Goal: Task Accomplishment & Management: Complete application form

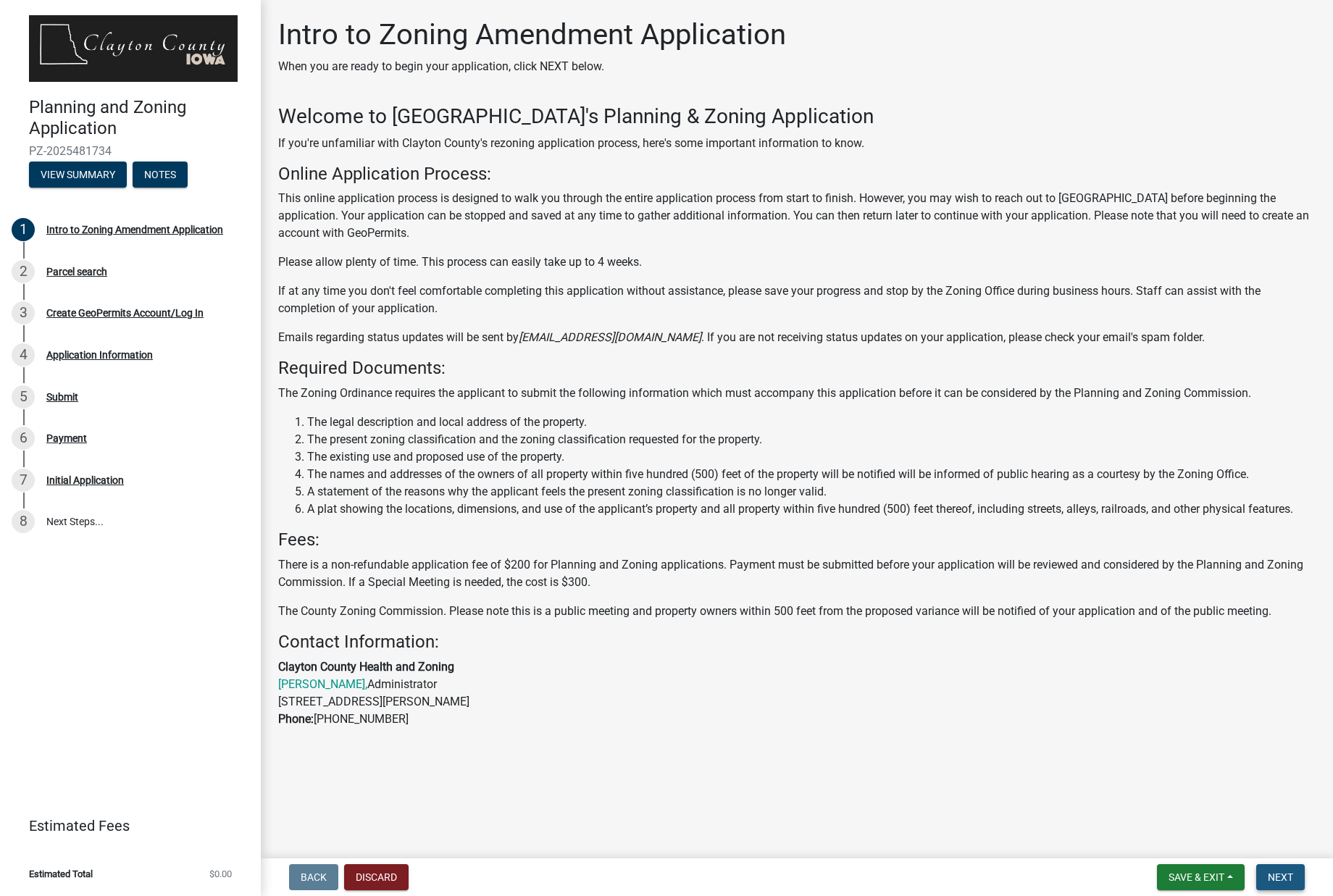
click at [1282, 874] on span "Next" at bounding box center [1280, 878] width 26 height 12
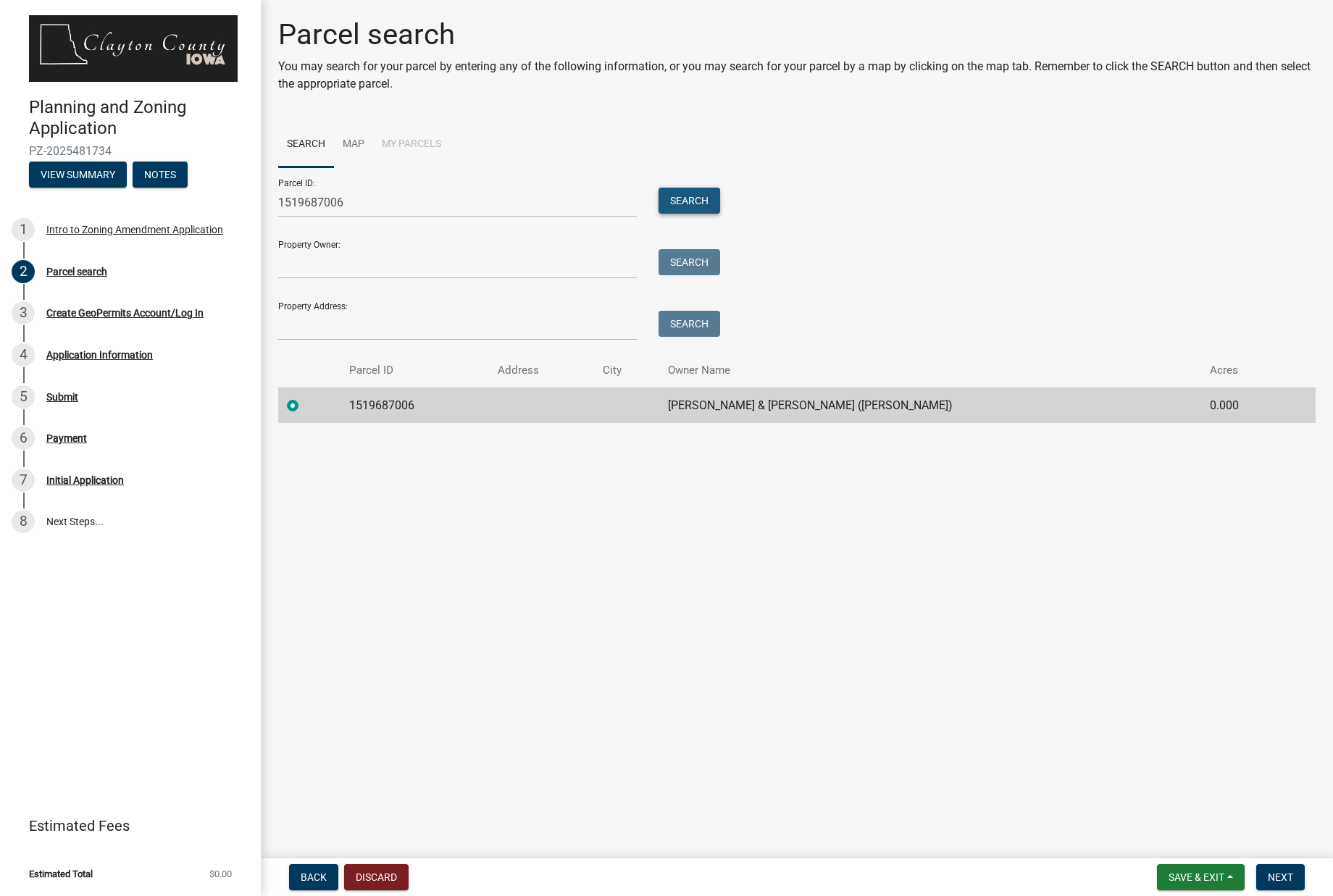
click at [681, 202] on button "Search" at bounding box center [690, 200] width 61 height 26
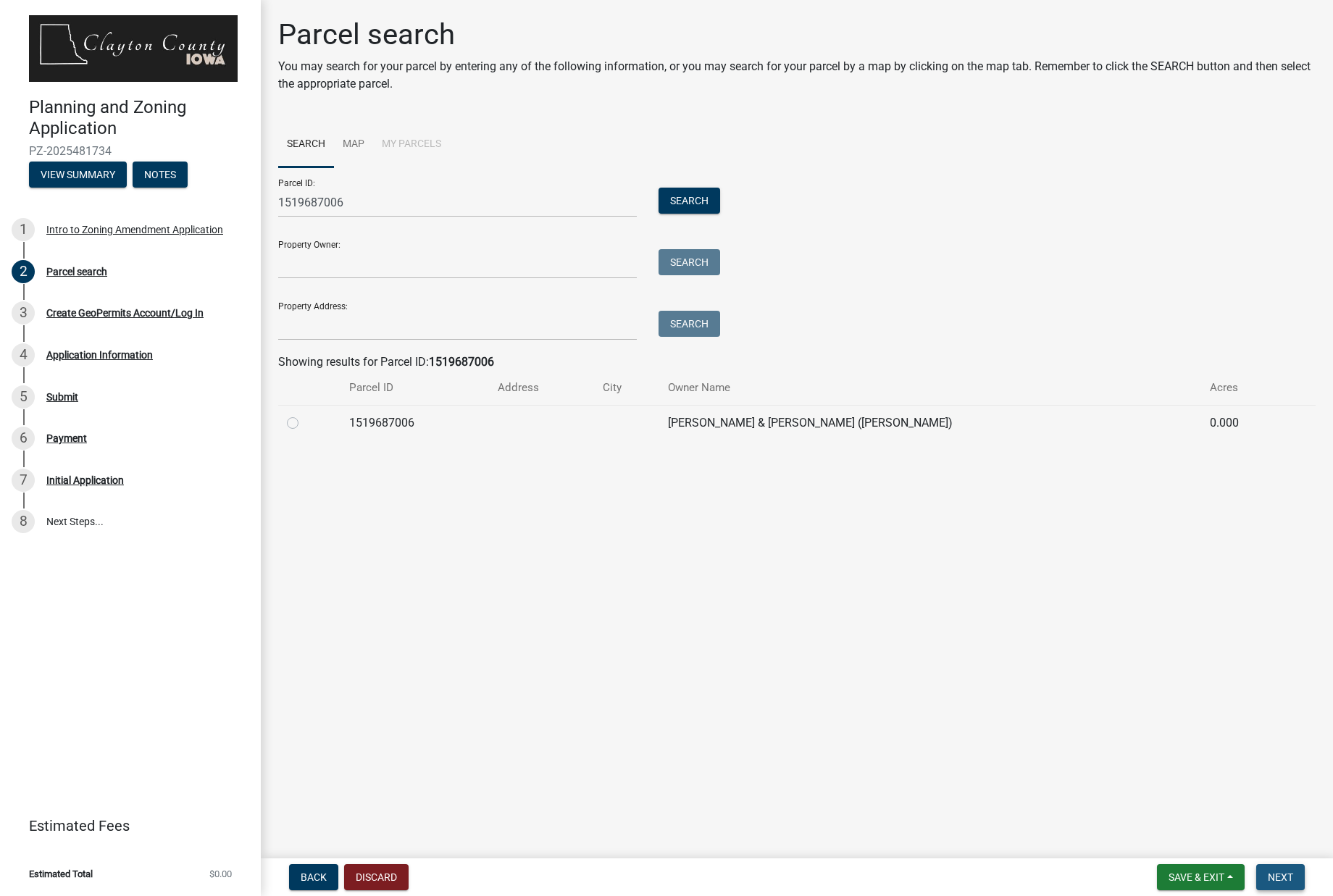
click at [1278, 880] on span "Next" at bounding box center [1280, 878] width 26 height 12
click at [306, 144] on link "Search" at bounding box center [306, 145] width 56 height 47
click at [354, 143] on link "Map" at bounding box center [353, 145] width 39 height 47
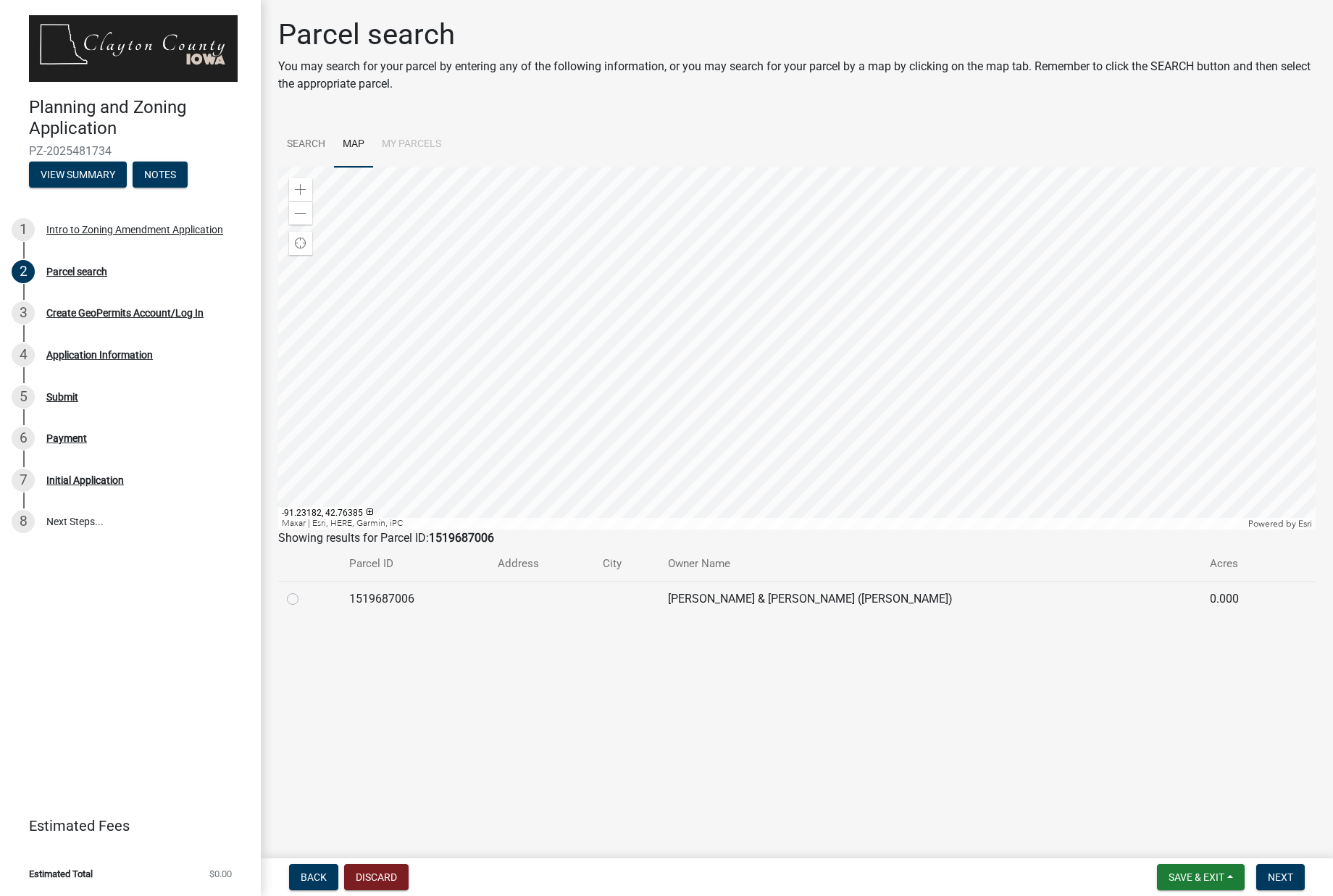
click at [536, 342] on div at bounding box center [797, 349] width 1038 height 363
click at [767, 340] on div at bounding box center [797, 349] width 1038 height 363
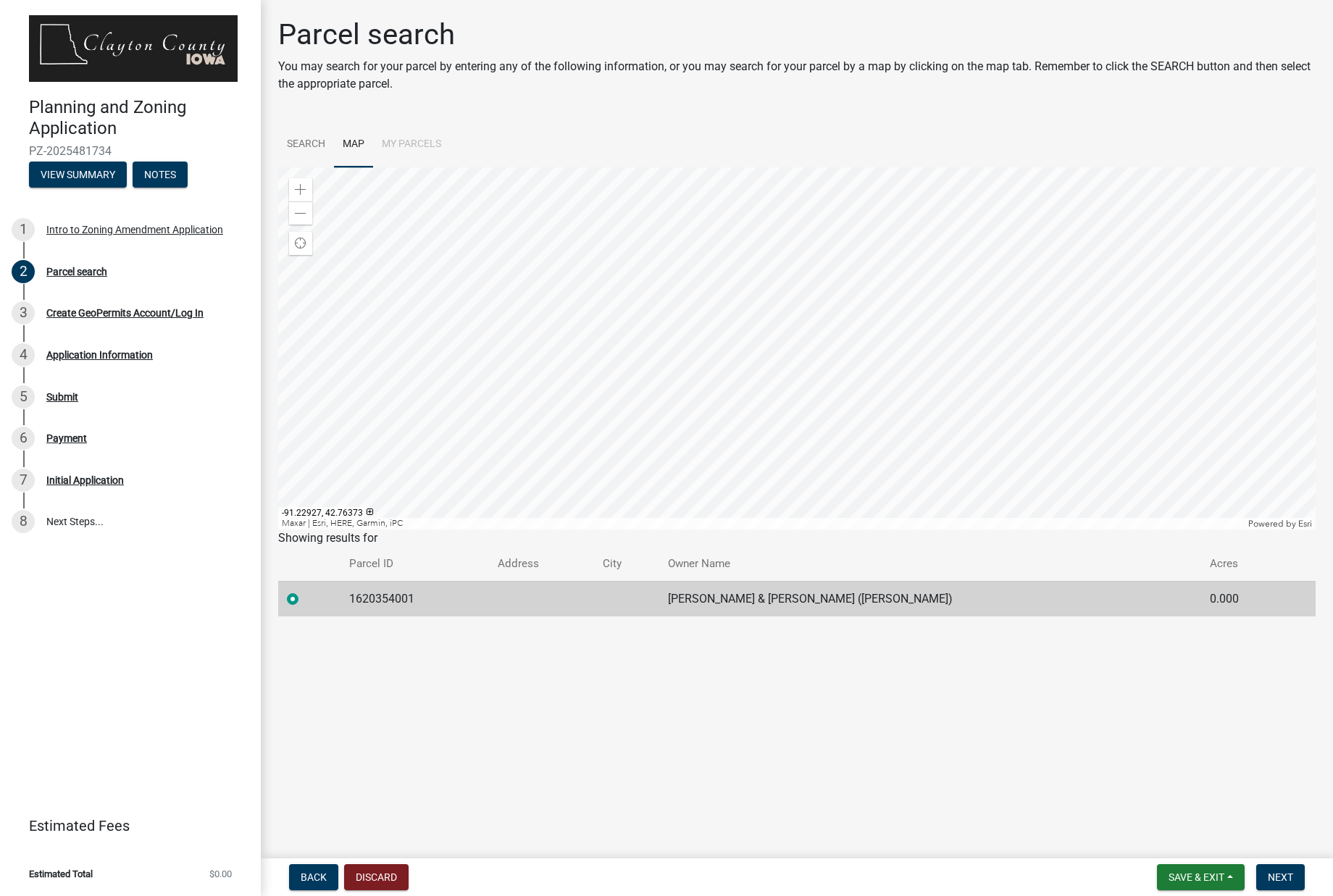
click at [740, 355] on div at bounding box center [797, 349] width 1038 height 363
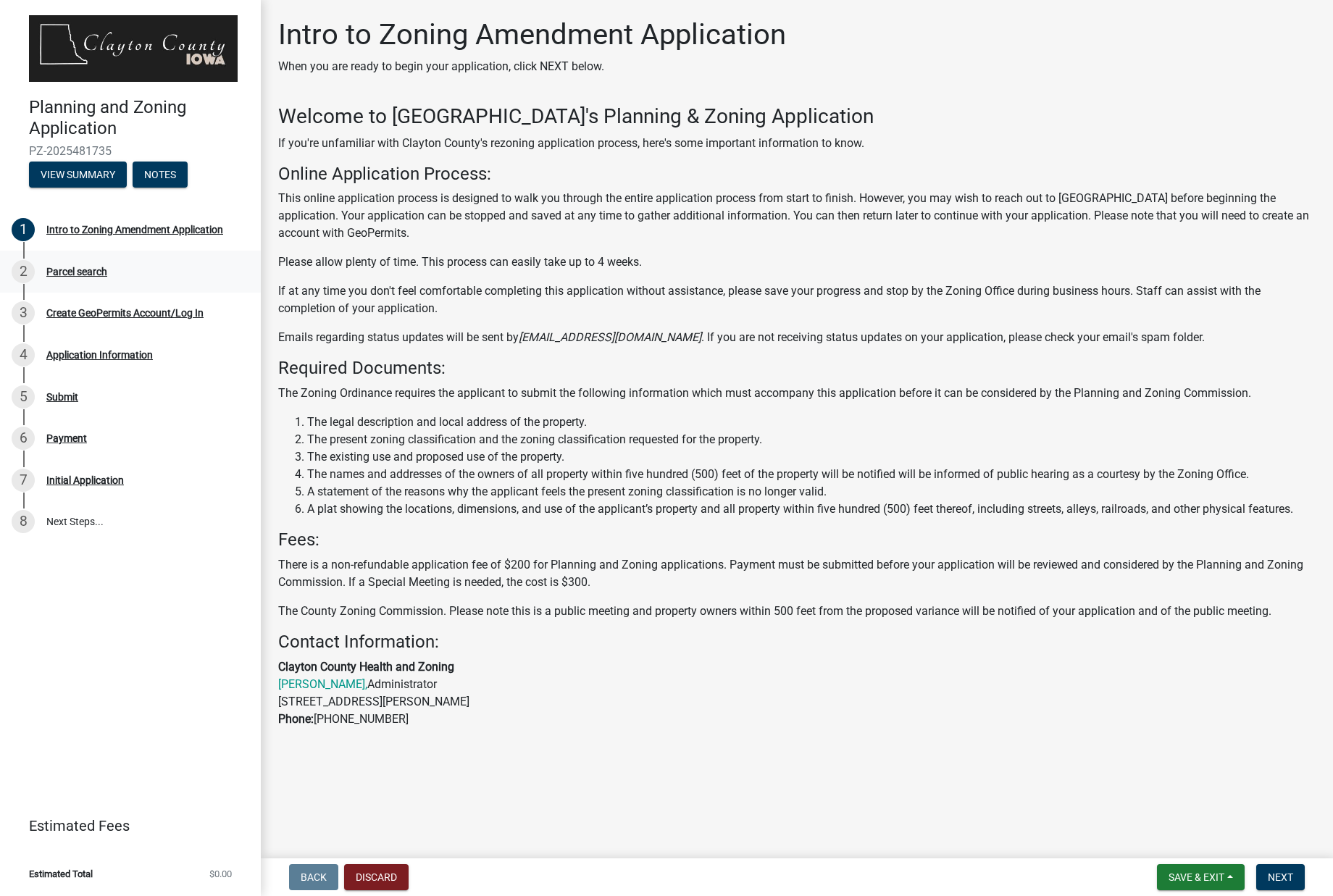
click at [23, 270] on div "2" at bounding box center [23, 271] width 23 height 23
click at [72, 272] on div "Parcel search" at bounding box center [76, 272] width 60 height 10
click at [62, 271] on div "Parcel search" at bounding box center [76, 272] width 60 height 10
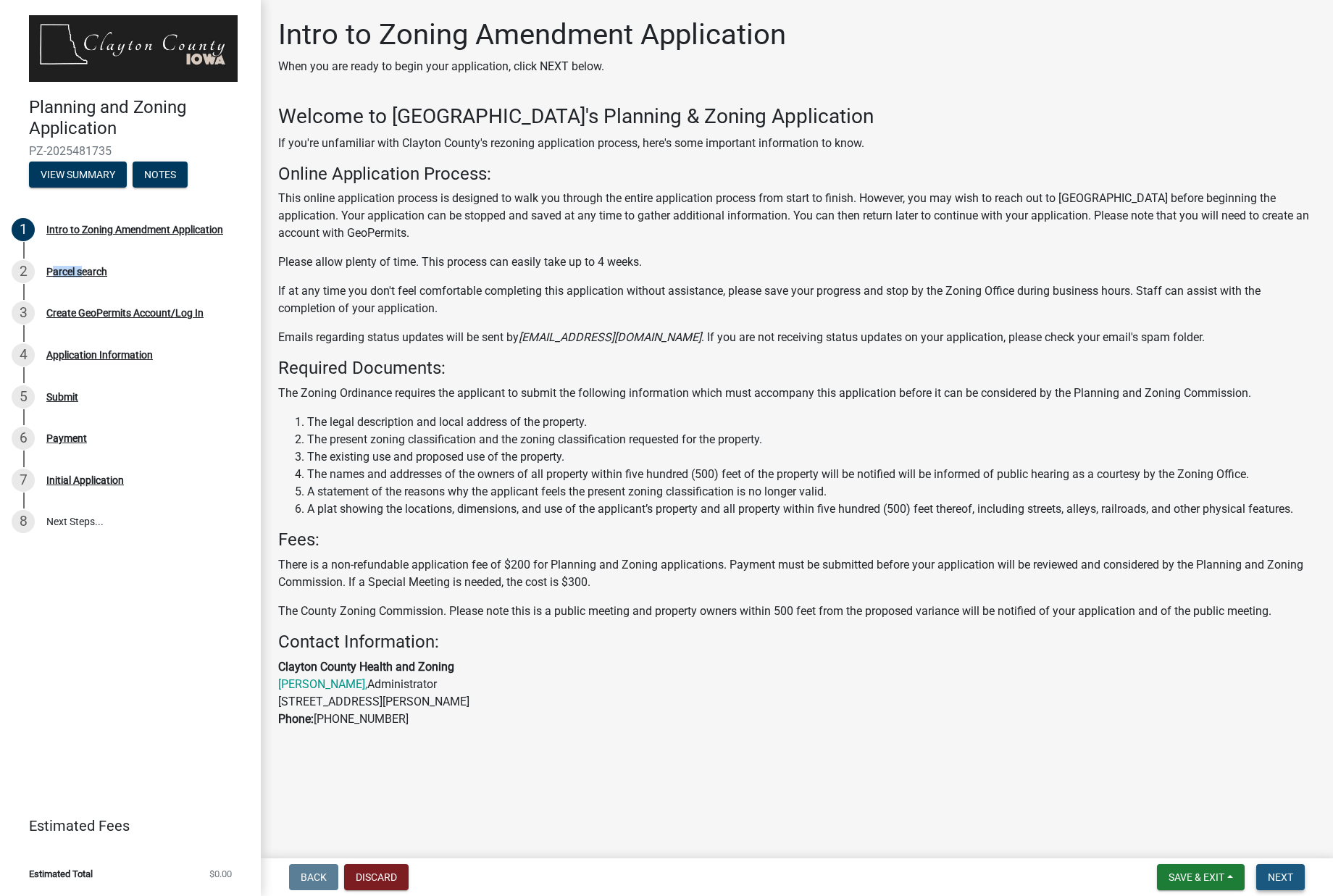
click at [1284, 880] on span "Next" at bounding box center [1280, 878] width 26 height 12
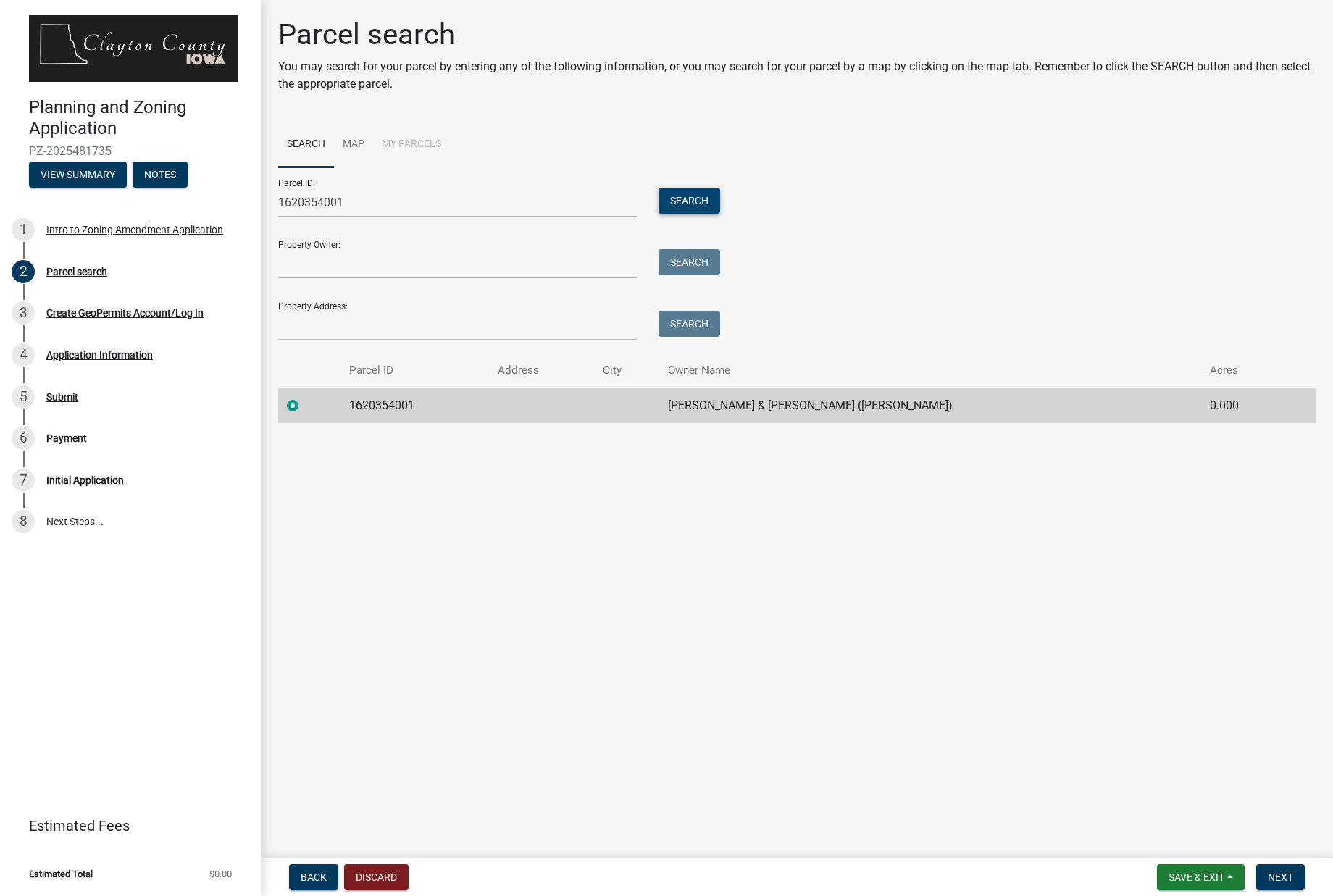
click at [687, 199] on button "Search" at bounding box center [690, 200] width 61 height 26
click at [687, 198] on button "Search" at bounding box center [690, 200] width 61 height 26
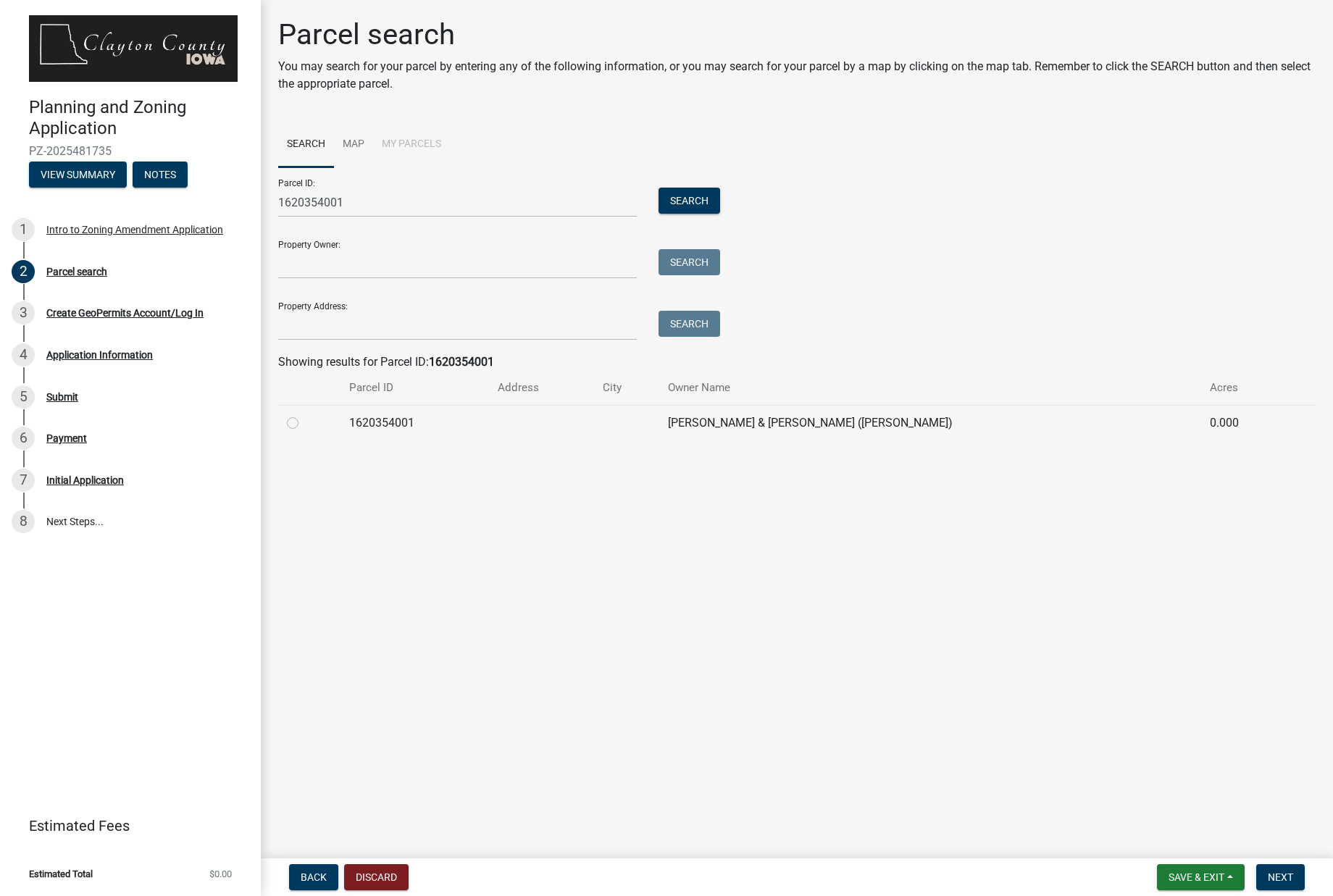
click at [304, 414] on label at bounding box center [304, 414] width 0 height 0
click at [304, 423] on input "radio" at bounding box center [309, 419] width 10 height 10
radio input "true"
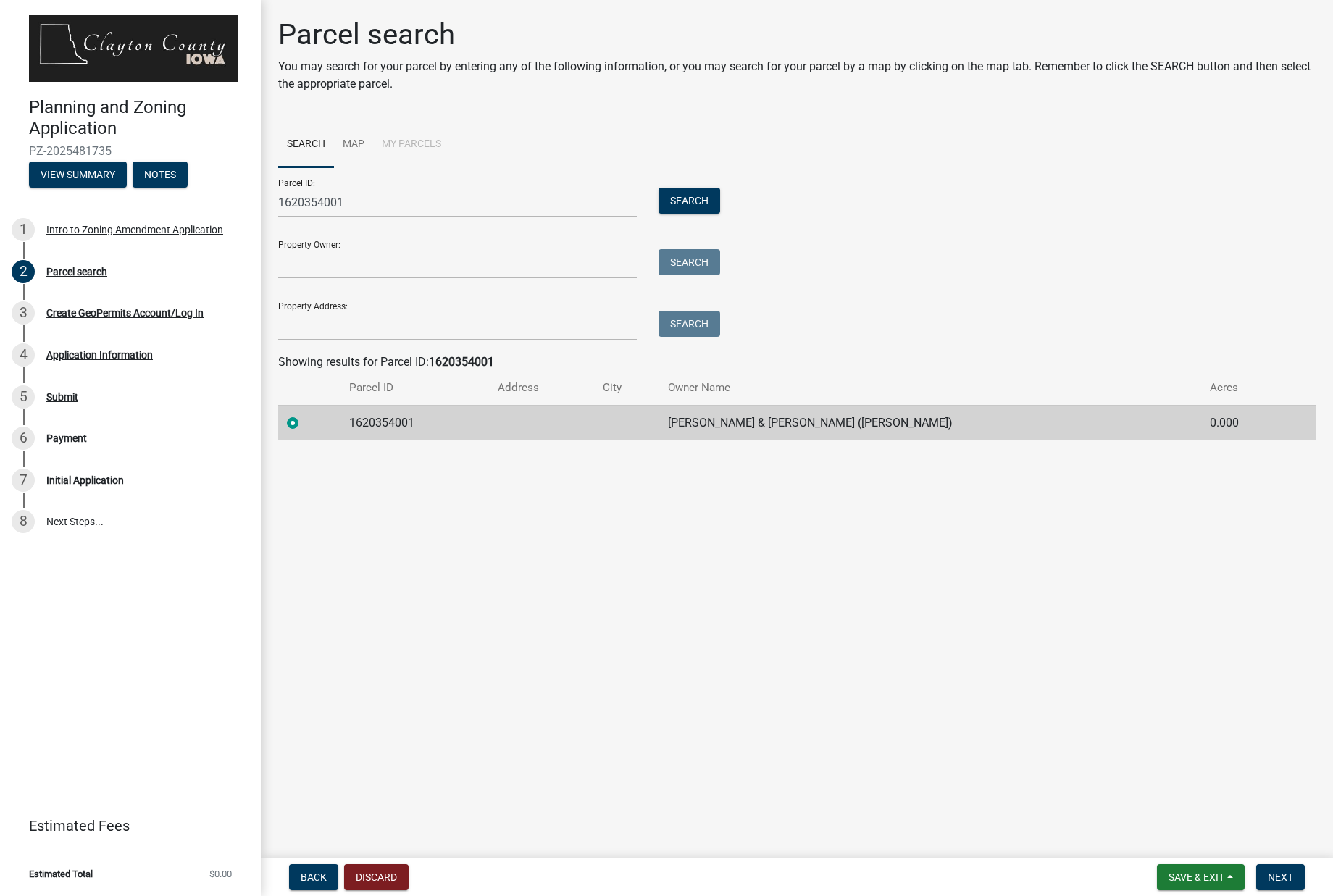
click at [1201, 422] on td "0.000" at bounding box center [1243, 423] width 83 height 36
click at [1278, 878] on span "Next" at bounding box center [1280, 878] width 26 height 12
